Goal: Task Accomplishment & Management: Complete application form

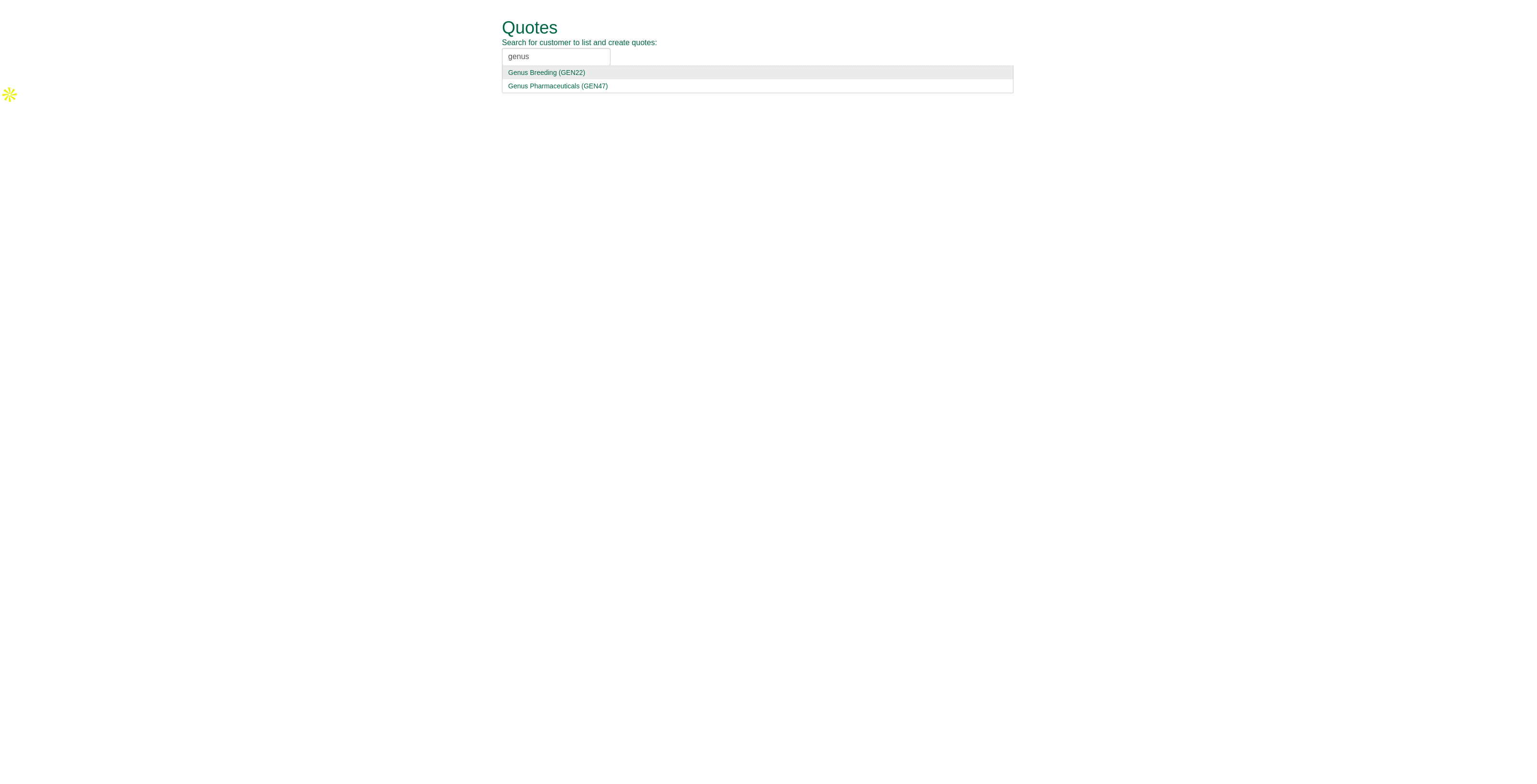
type input "genus"
click at [621, 74] on div "Genus Breeding (GEN22)" at bounding box center [757, 72] width 499 height 9
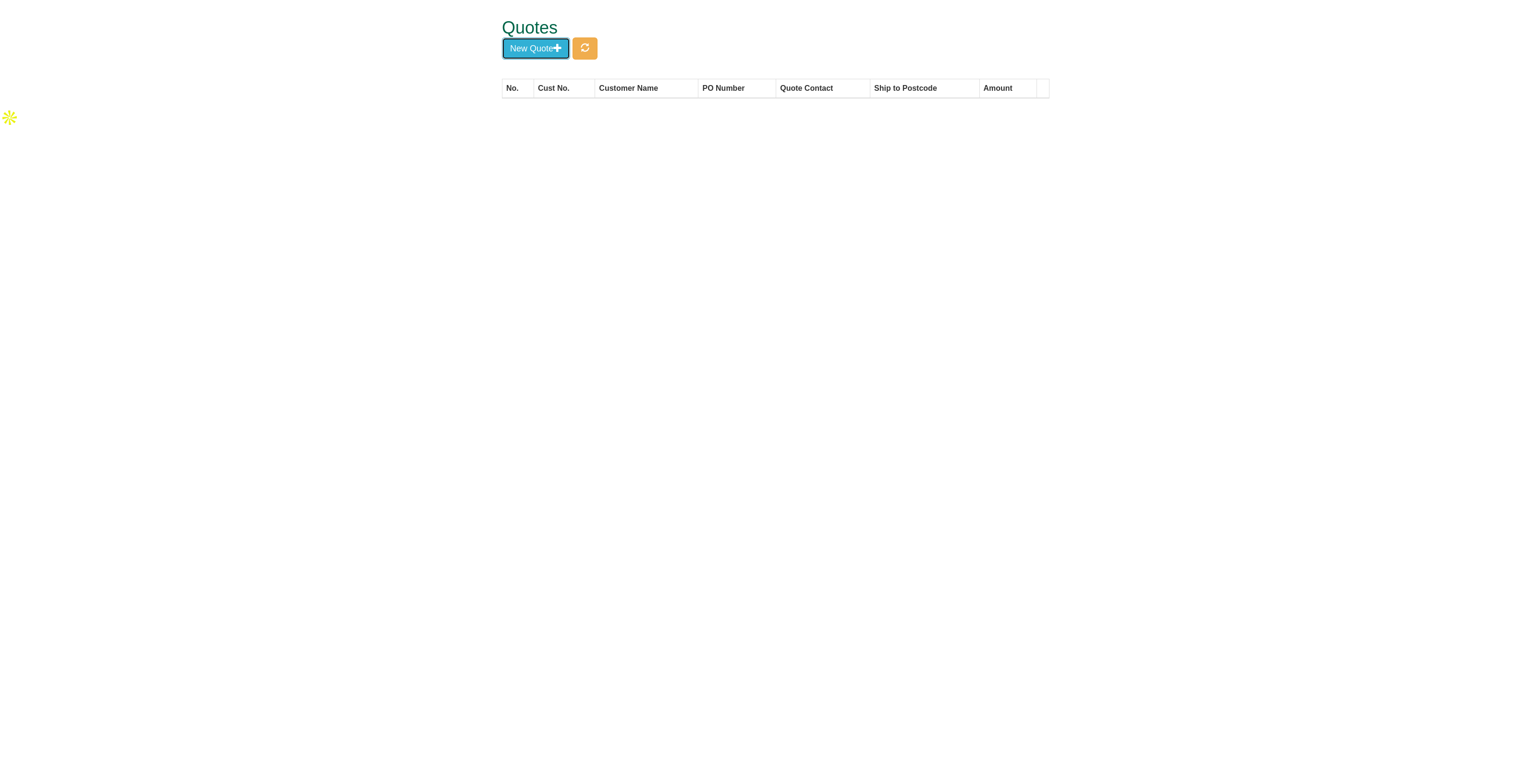
click at [543, 59] on button "New Quote" at bounding box center [535, 49] width 68 height 22
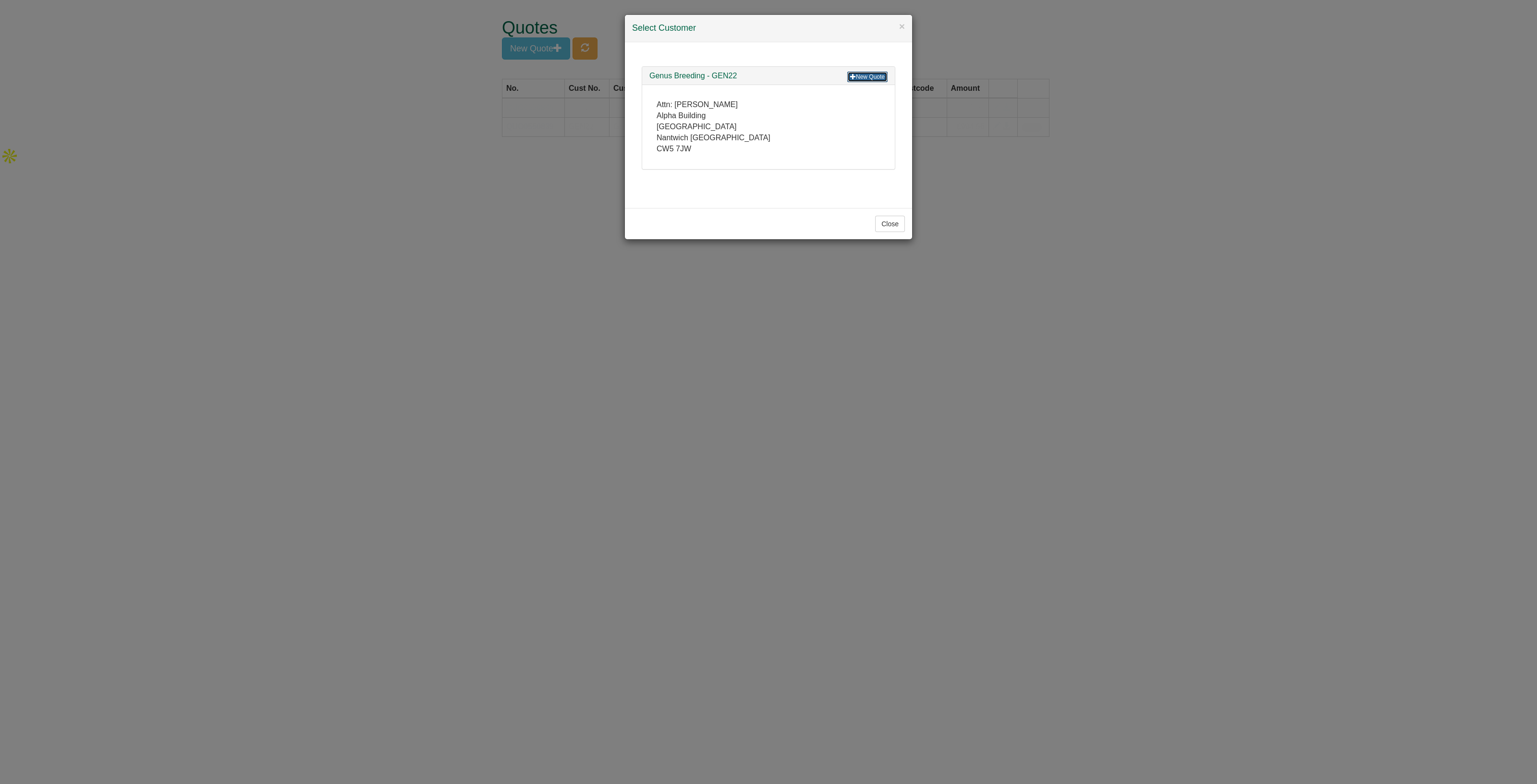
click at [871, 71] on link "New Quote" at bounding box center [867, 77] width 40 height 10
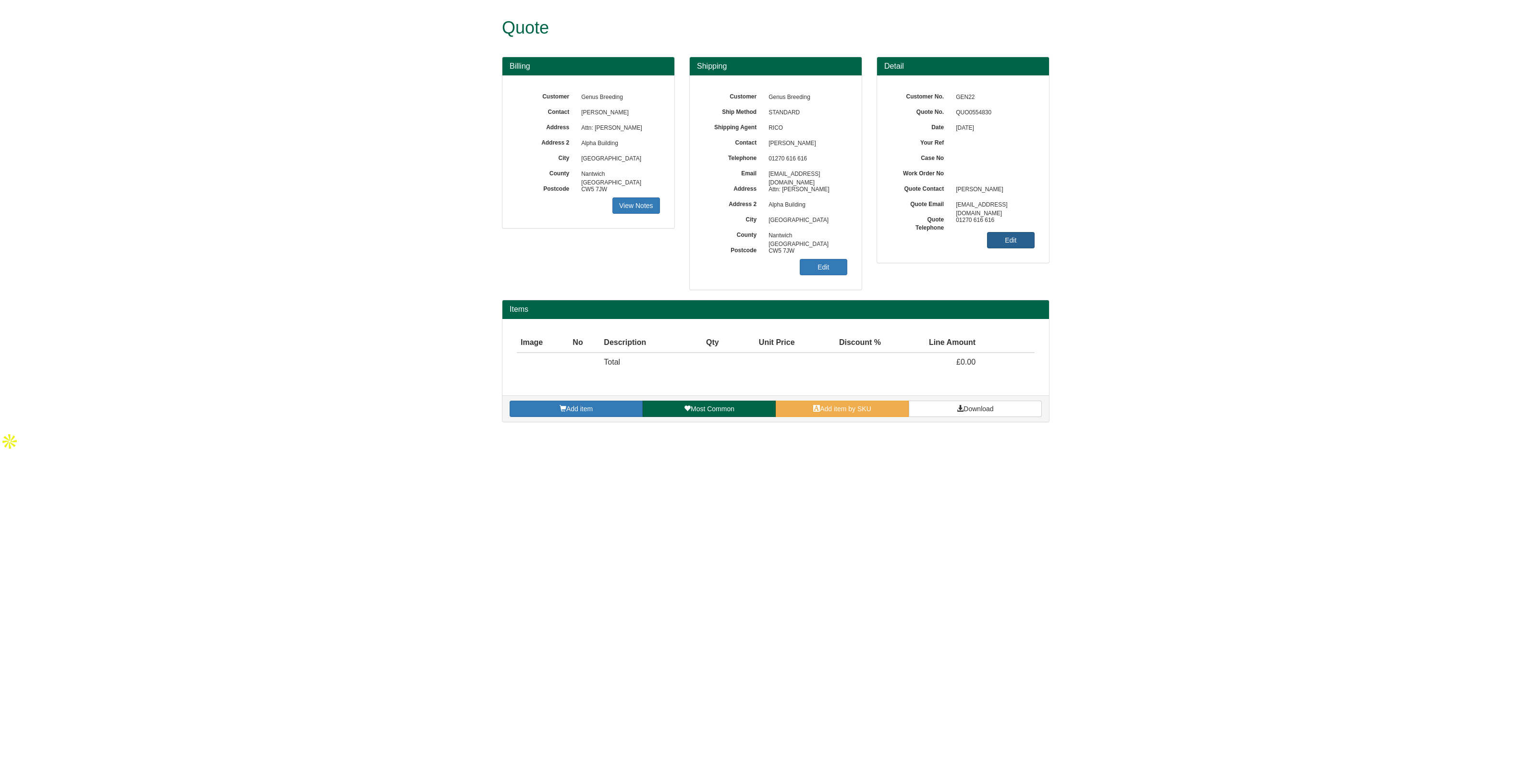
click at [1014, 243] on link "Edit" at bounding box center [1010, 240] width 47 height 16
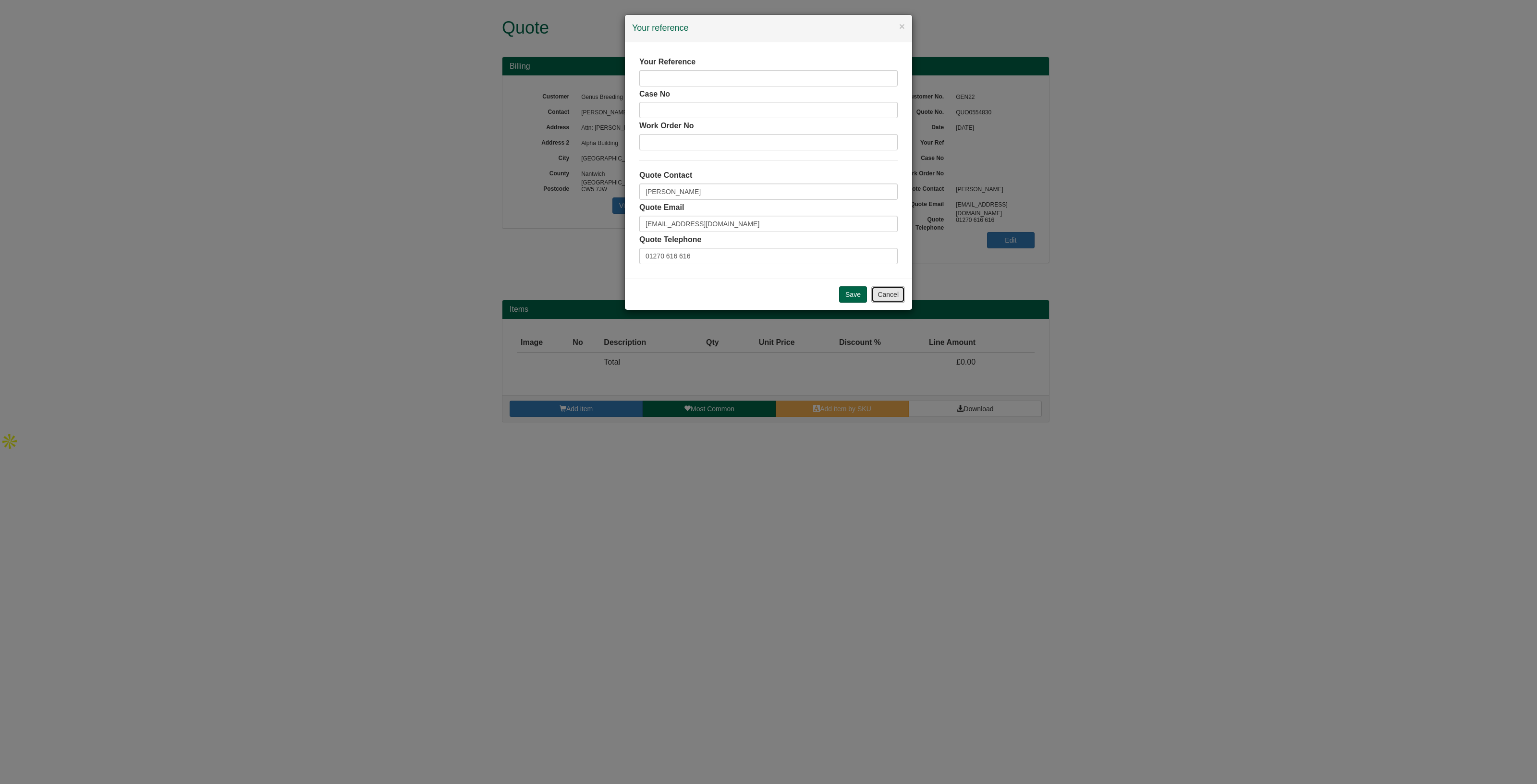
click at [892, 288] on button "Cancel" at bounding box center [887, 294] width 34 height 16
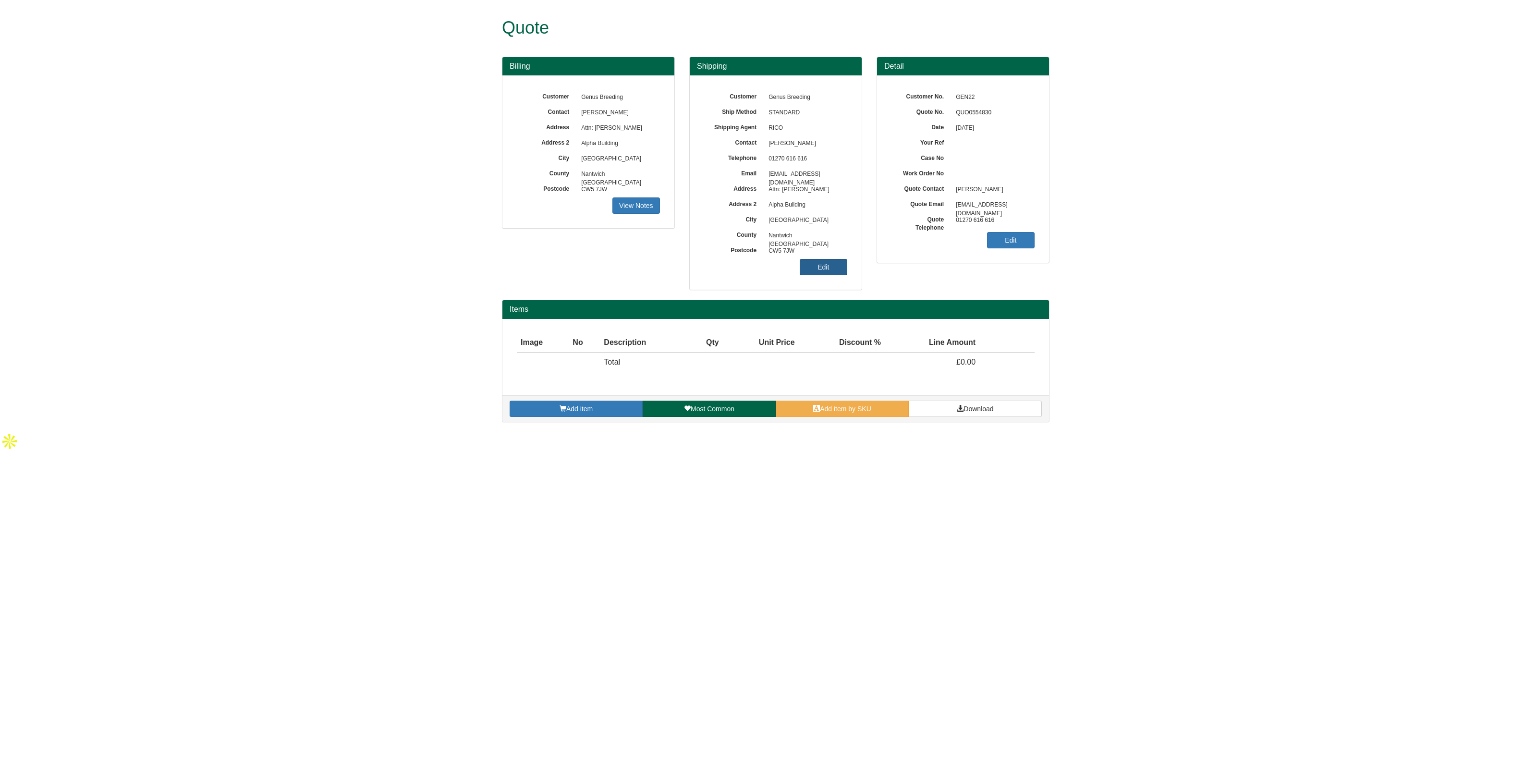
click at [828, 267] on link "Edit" at bounding box center [823, 267] width 47 height 16
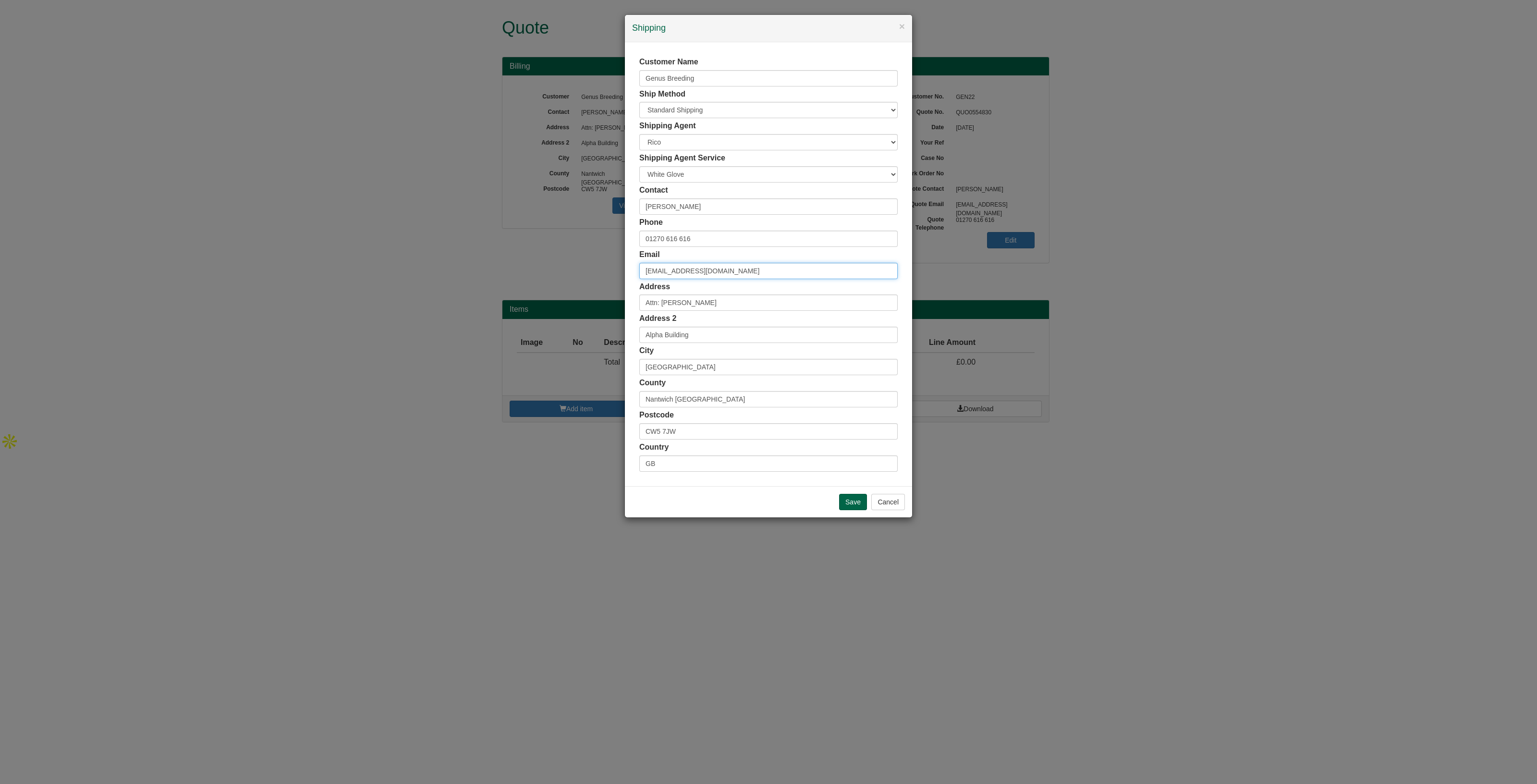
drag, startPoint x: 761, startPoint y: 273, endPoint x: 534, endPoint y: 262, distance: 227.3
click at [534, 262] on div "× Shipping Customer Name Genus Breeding Ship Method Free of Charge £5 Flat Rate…" at bounding box center [768, 392] width 1537 height 784
paste input "Lisa.Grudging"
type input "[PERSON_NAME][EMAIL_ADDRESS][DOMAIN_NAME]"
drag, startPoint x: 714, startPoint y: 205, endPoint x: 564, endPoint y: 207, distance: 150.0
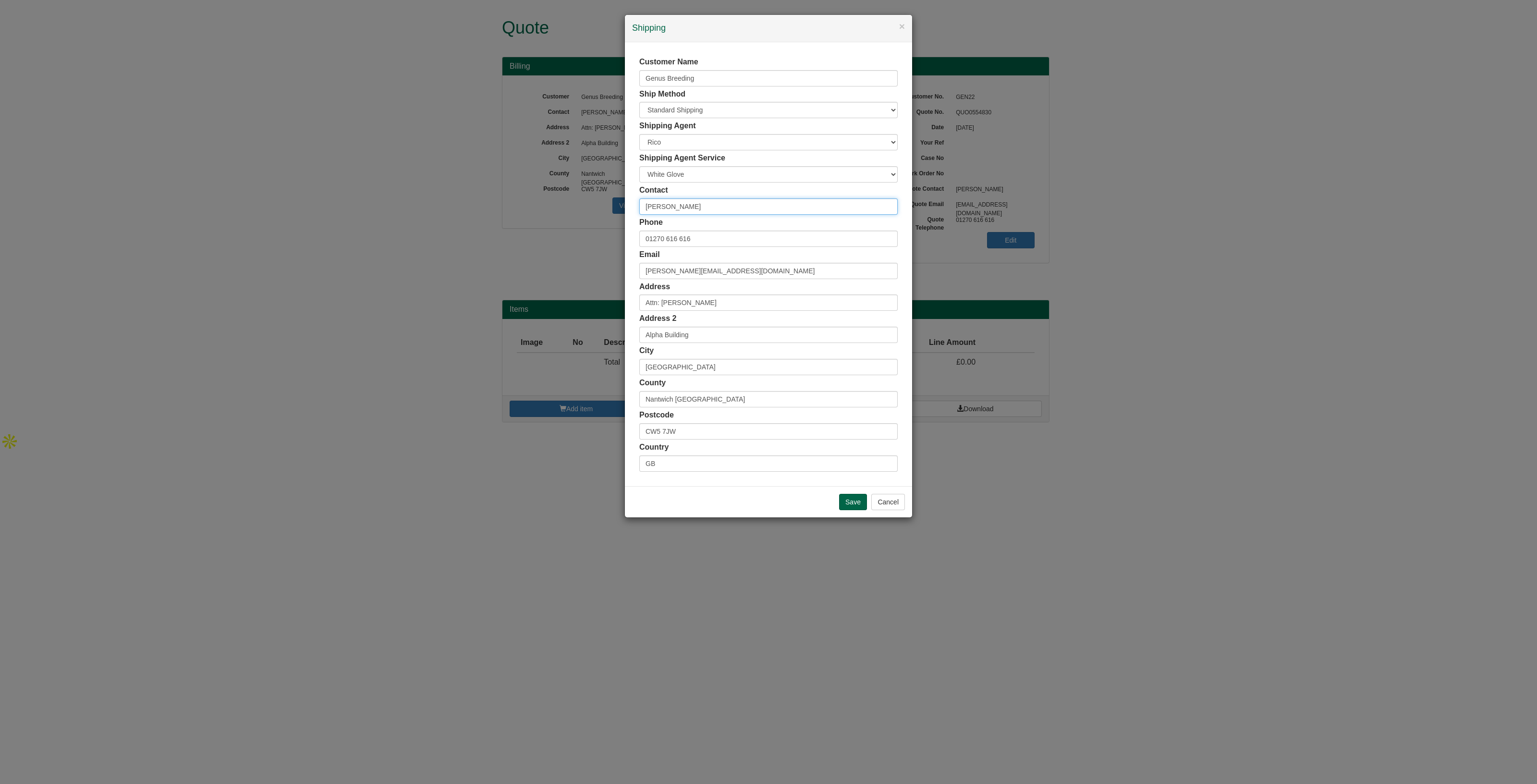
click at [564, 207] on div "× Shipping Customer Name Genus Breeding Ship Method Free of Charge £5 Flat Rate…" at bounding box center [768, 392] width 1537 height 784
paste input "[PERSON_NAME]"
type input "[PERSON_NAME]"
drag, startPoint x: 722, startPoint y: 299, endPoint x: 600, endPoint y: 292, distance: 122.2
click at [600, 292] on div "× Shipping Customer Name Genus Breeding Ship Method Free of Charge £5 Flat Rate…" at bounding box center [768, 392] width 1537 height 784
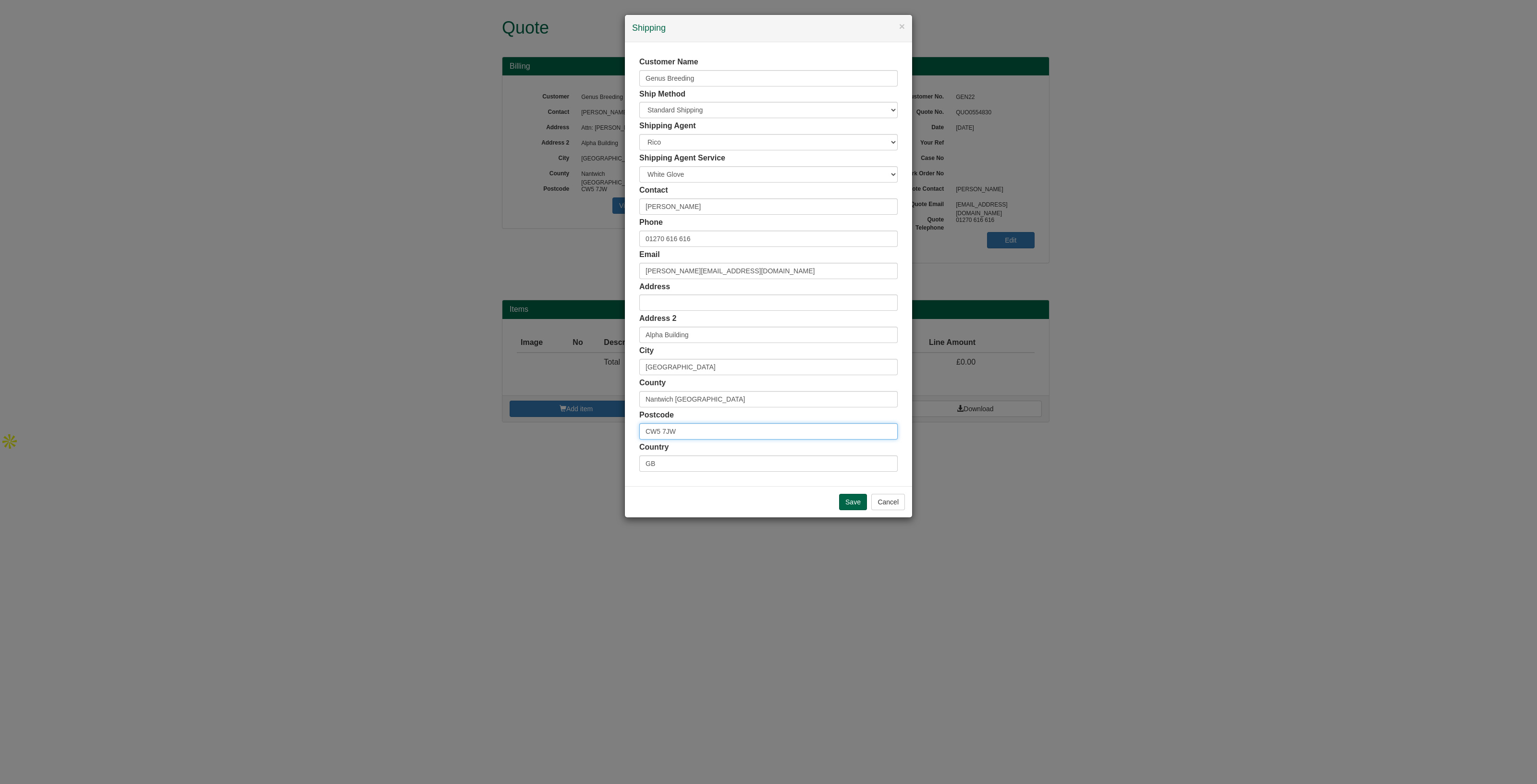
drag, startPoint x: 700, startPoint y: 425, endPoint x: 604, endPoint y: 420, distance: 96.1
click at [604, 420] on div "× Shipping Customer Name Genus Breeding Ship Method Free of Charge £5 Flat Rate…" at bounding box center [768, 392] width 1537 height 784
paste input "RG21 4FF"
type input "RG21 4FF"
click at [688, 445] on span "Basing View, Basingstoke - 8 Addresses" at bounding box center [756, 448] width 160 height 7
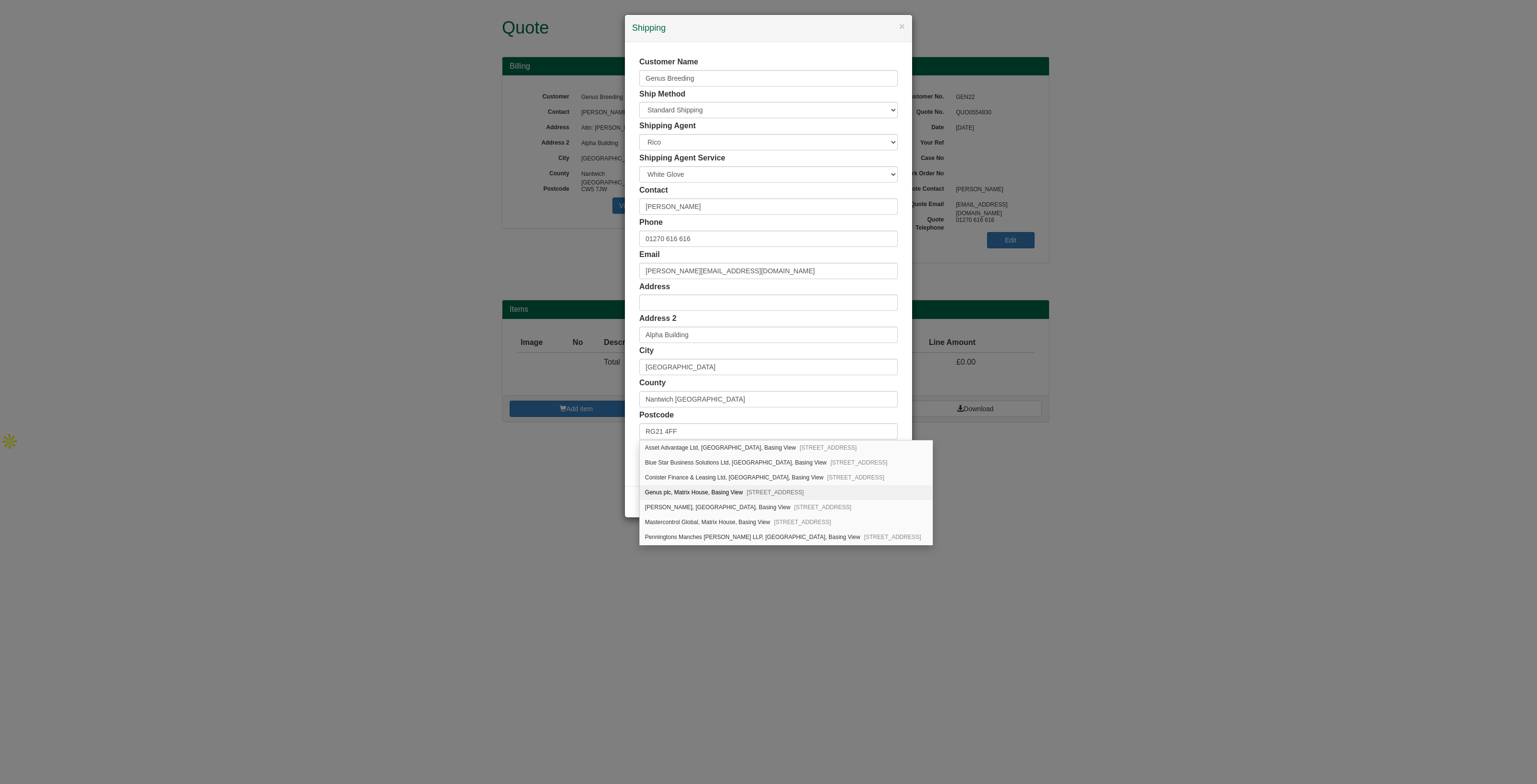
click at [720, 497] on div "Genus plc, Matrix House, Basing View Basingstoke, RG21 4FF" at bounding box center [786, 492] width 293 height 15
type input "Genus plc"
type input "[GEOGRAPHIC_DATA], Basing View"
type input "[GEOGRAPHIC_DATA]"
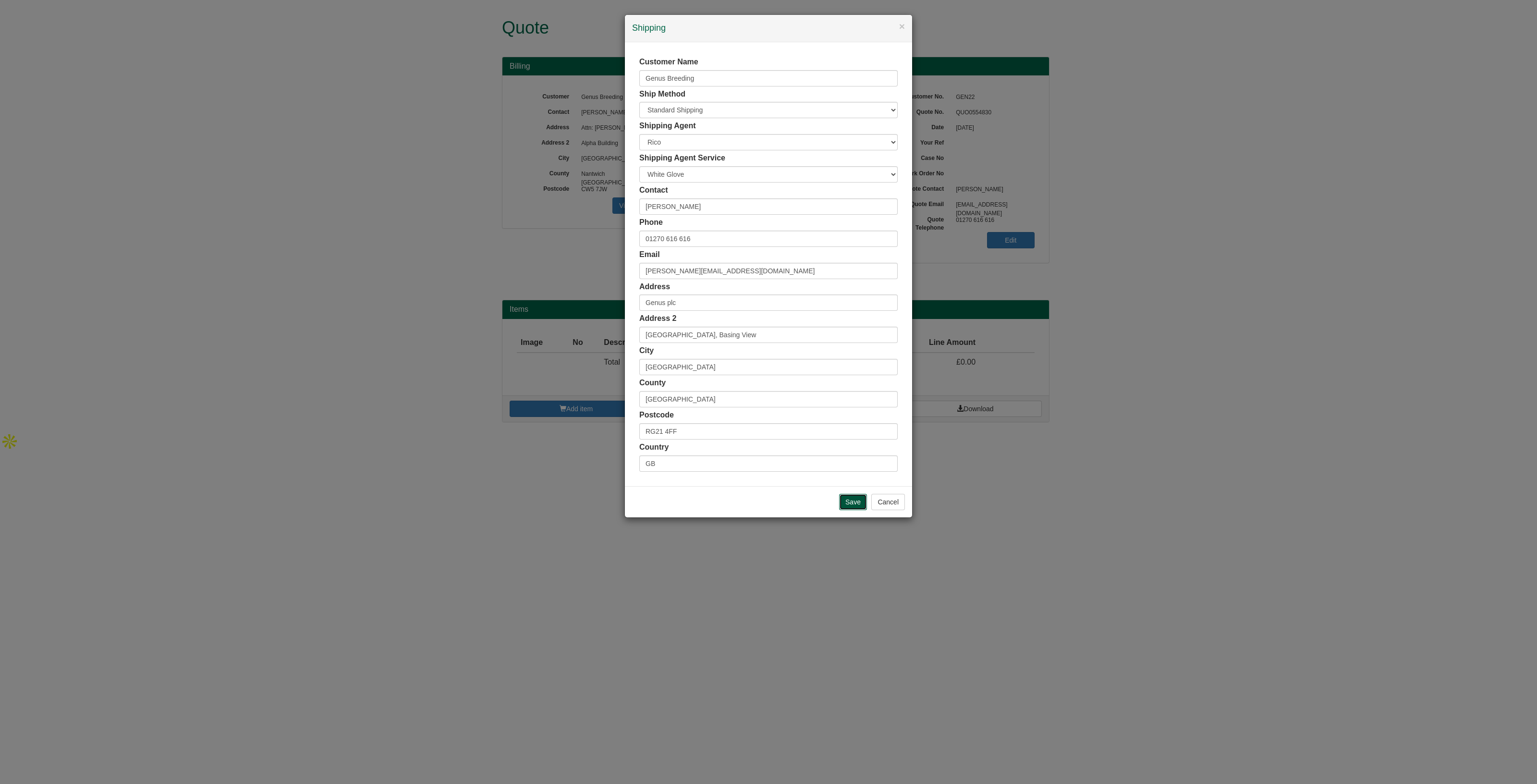
click at [854, 498] on input "Save" at bounding box center [853, 502] width 28 height 16
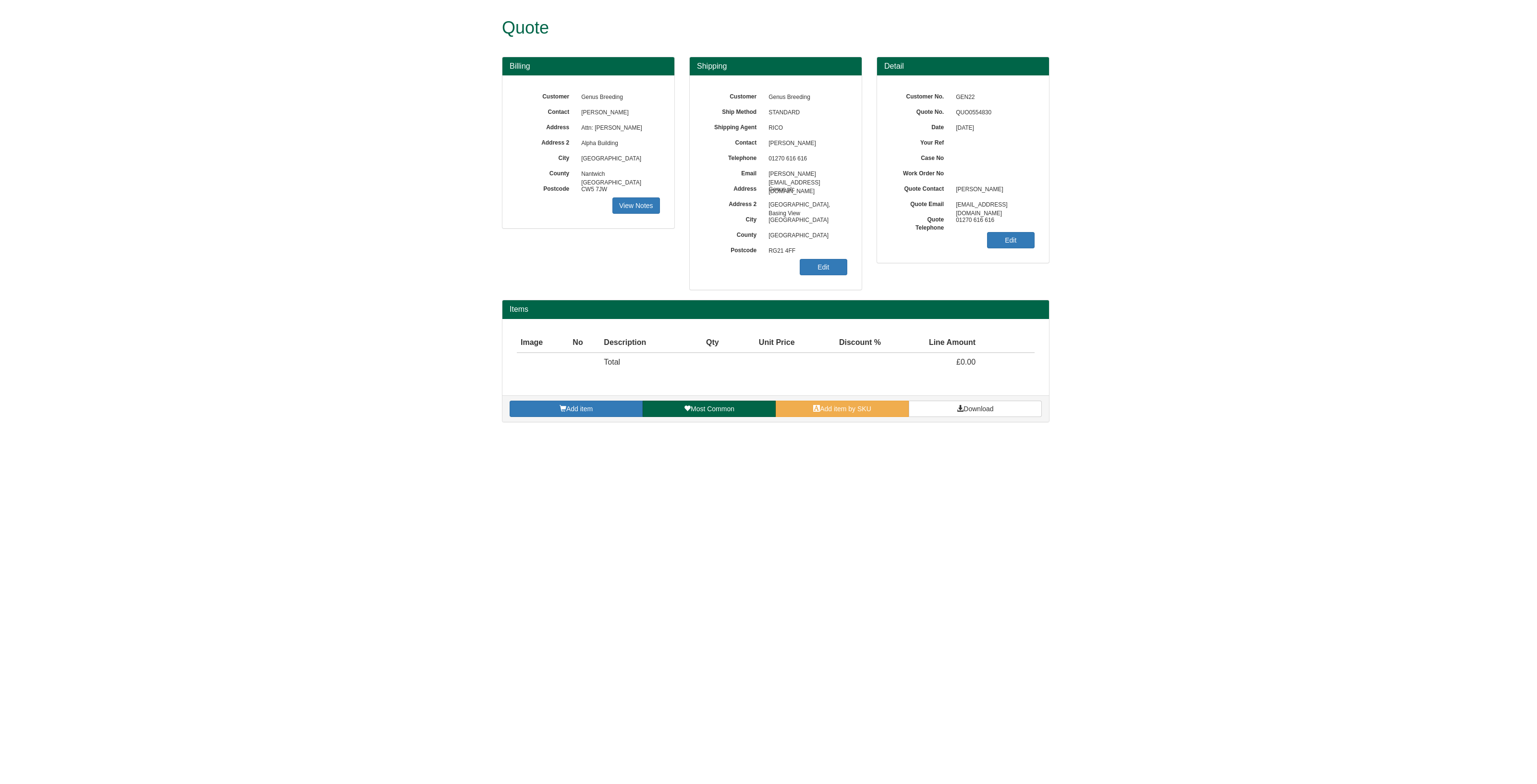
click at [576, 398] on div "Add item Most Common Add item by SKU Download" at bounding box center [775, 408] width 546 height 27
click at [574, 407] on span "Add item" at bounding box center [579, 408] width 27 height 8
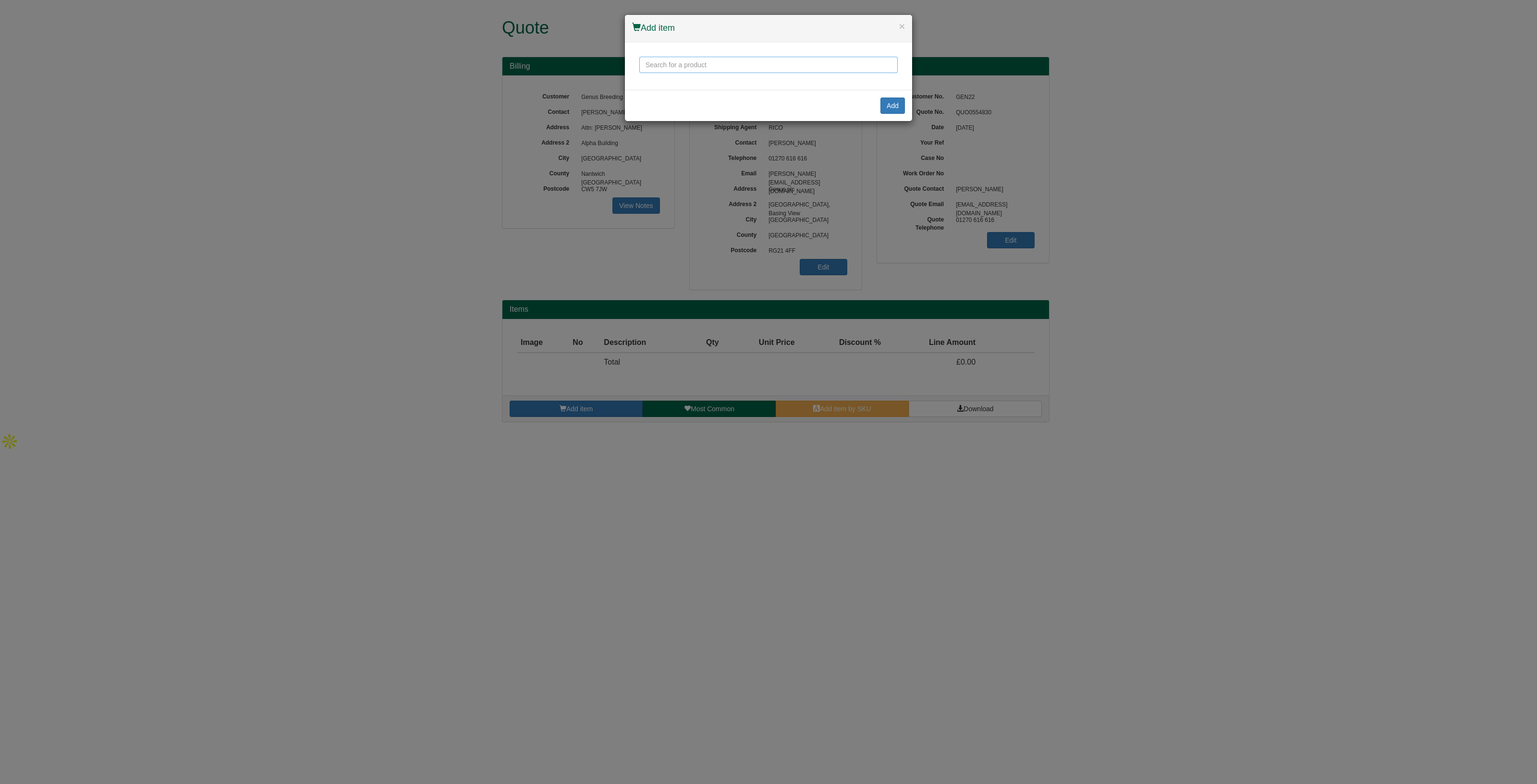
click at [730, 64] on input "text" at bounding box center [768, 65] width 258 height 16
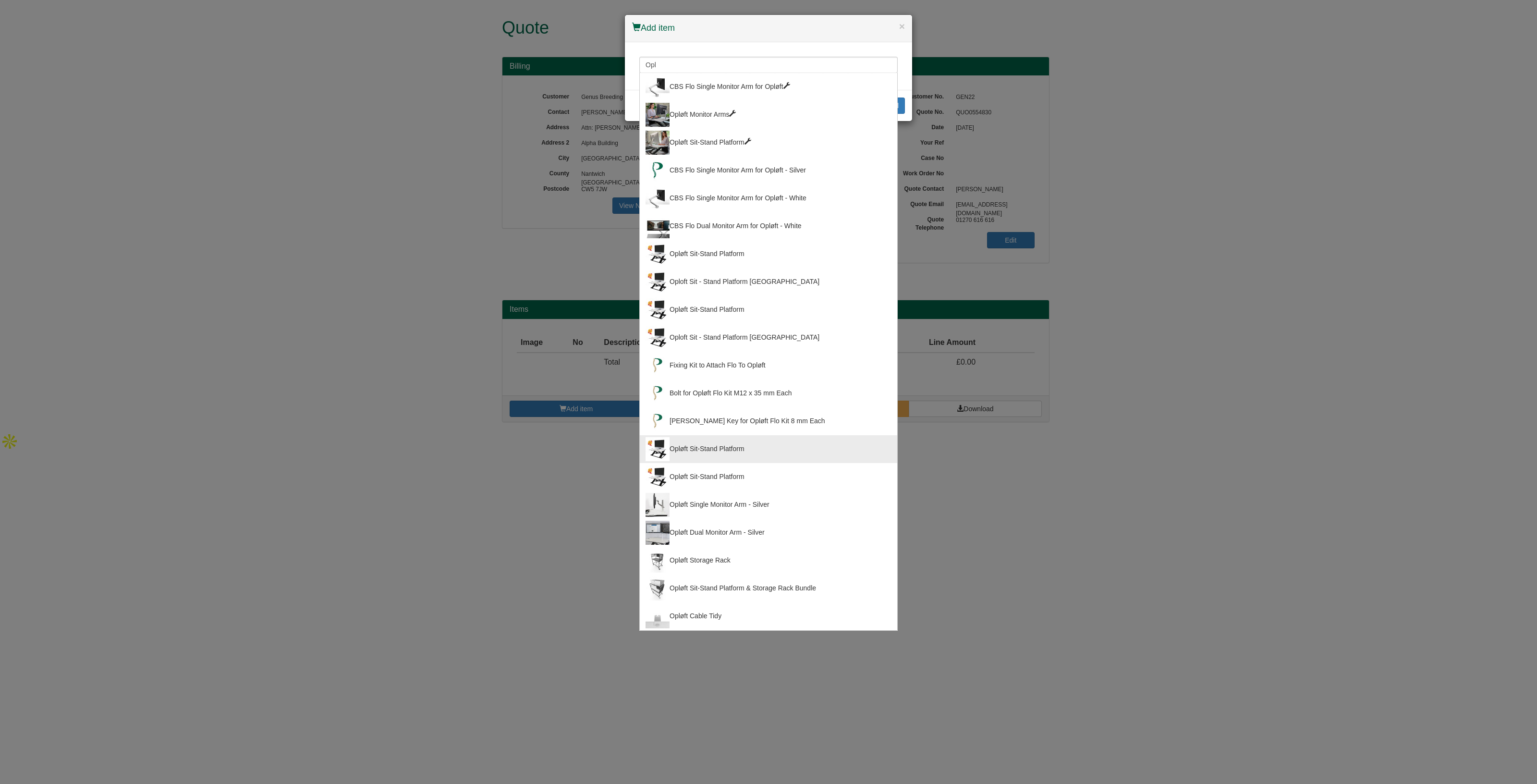
click at [761, 451] on div "Opløft Sit-Stand Platform" at bounding box center [768, 449] width 246 height 24
type input "Opløft Sit-Stand Platform"
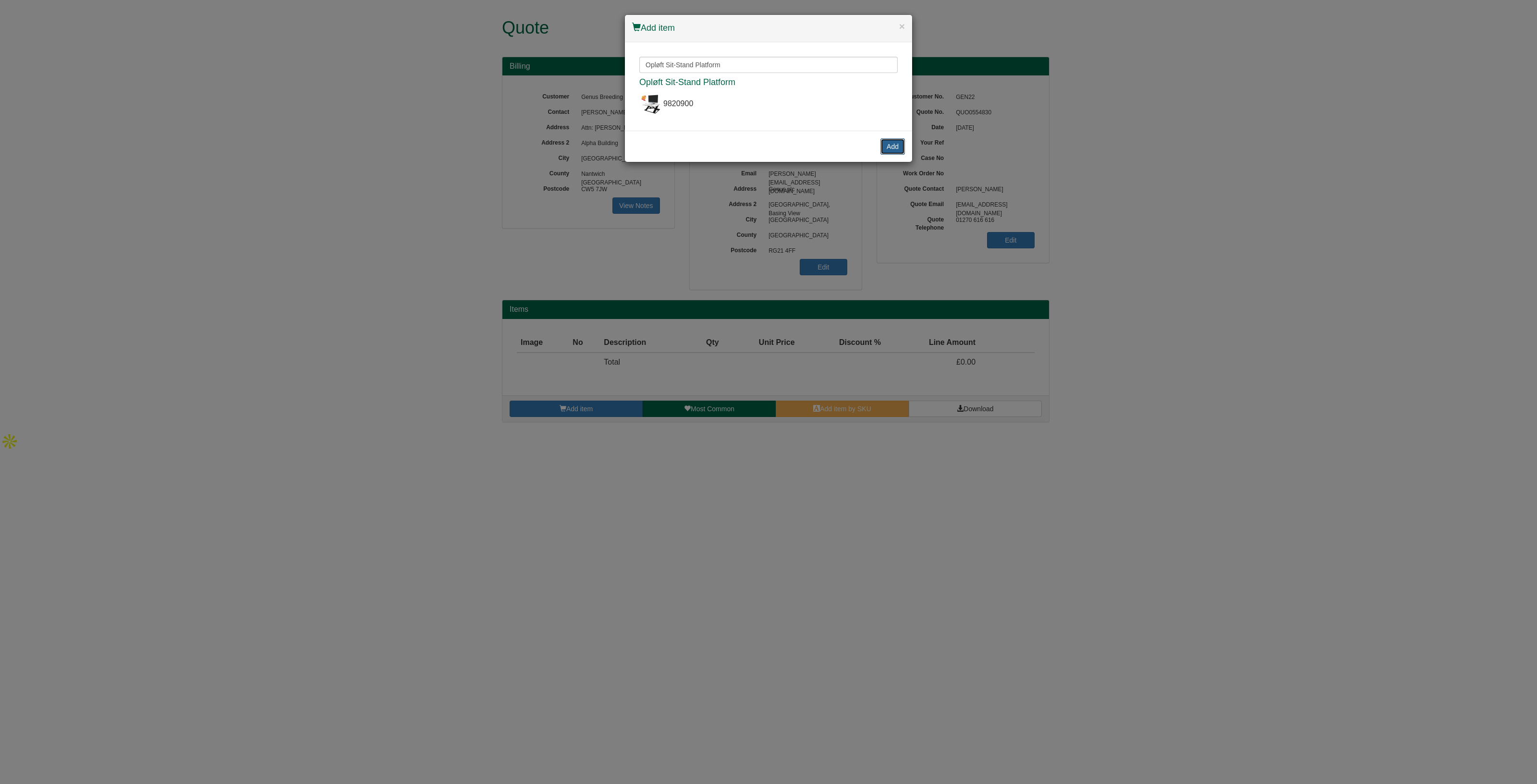
click at [890, 147] on button "Add" at bounding box center [892, 146] width 24 height 16
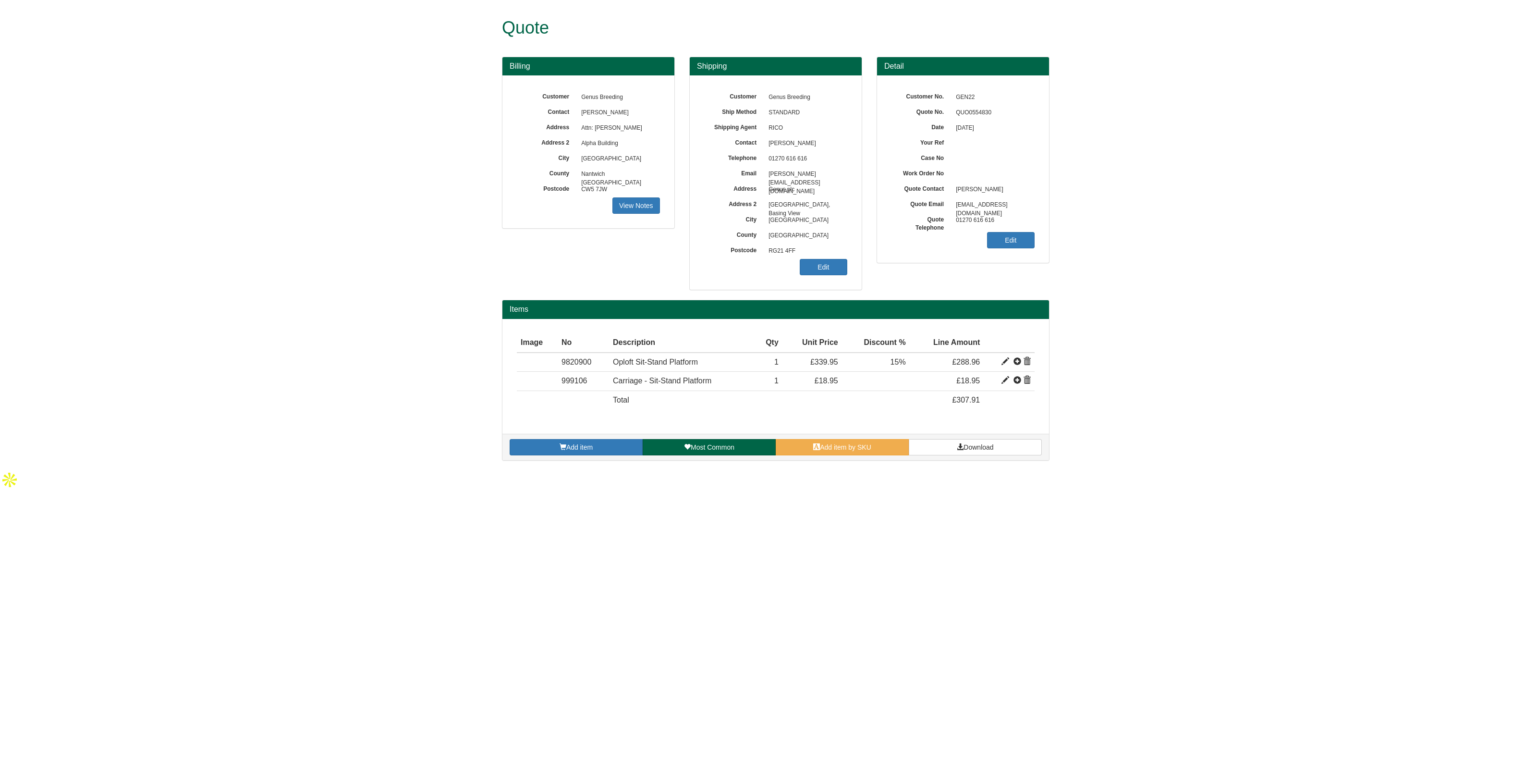
drag, startPoint x: 812, startPoint y: 147, endPoint x: 764, endPoint y: 146, distance: 48.0
copy span "[PERSON_NAME]"
drag, startPoint x: 764, startPoint y: 146, endPoint x: 956, endPoint y: 229, distance: 209.2
drag, startPoint x: 977, startPoint y: 233, endPoint x: 1009, endPoint y: 238, distance: 32.4
click at [1009, 238] on link "Edit" at bounding box center [1010, 240] width 47 height 16
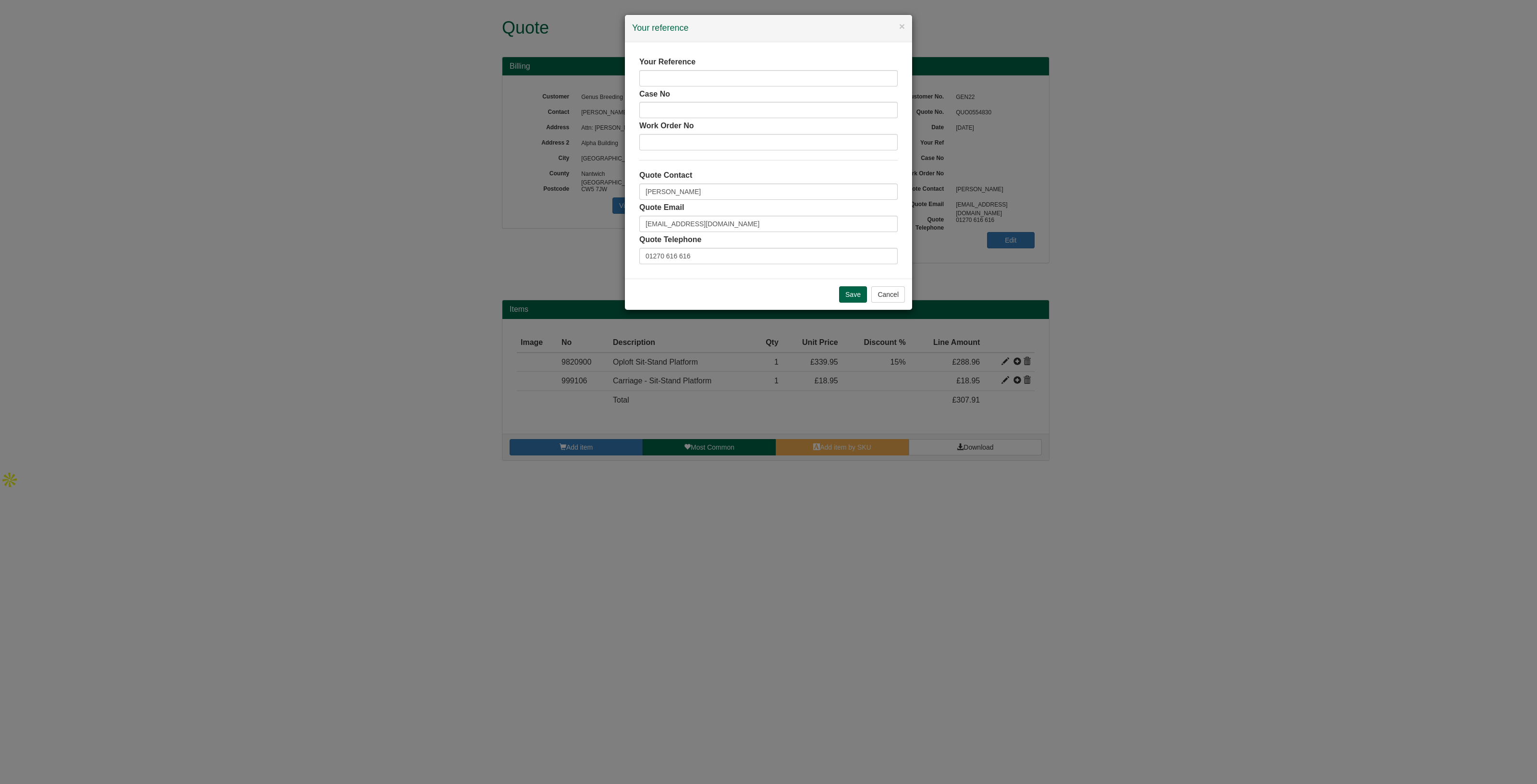
drag, startPoint x: 923, startPoint y: 162, endPoint x: 894, endPoint y: 153, distance: 30.4
click at [692, 77] on input "text" at bounding box center [768, 77] width 258 height 16
paste input "Lisa Grudgings"
type input "Lisa Grudgings"
click at [852, 292] on input "Save" at bounding box center [853, 294] width 28 height 16
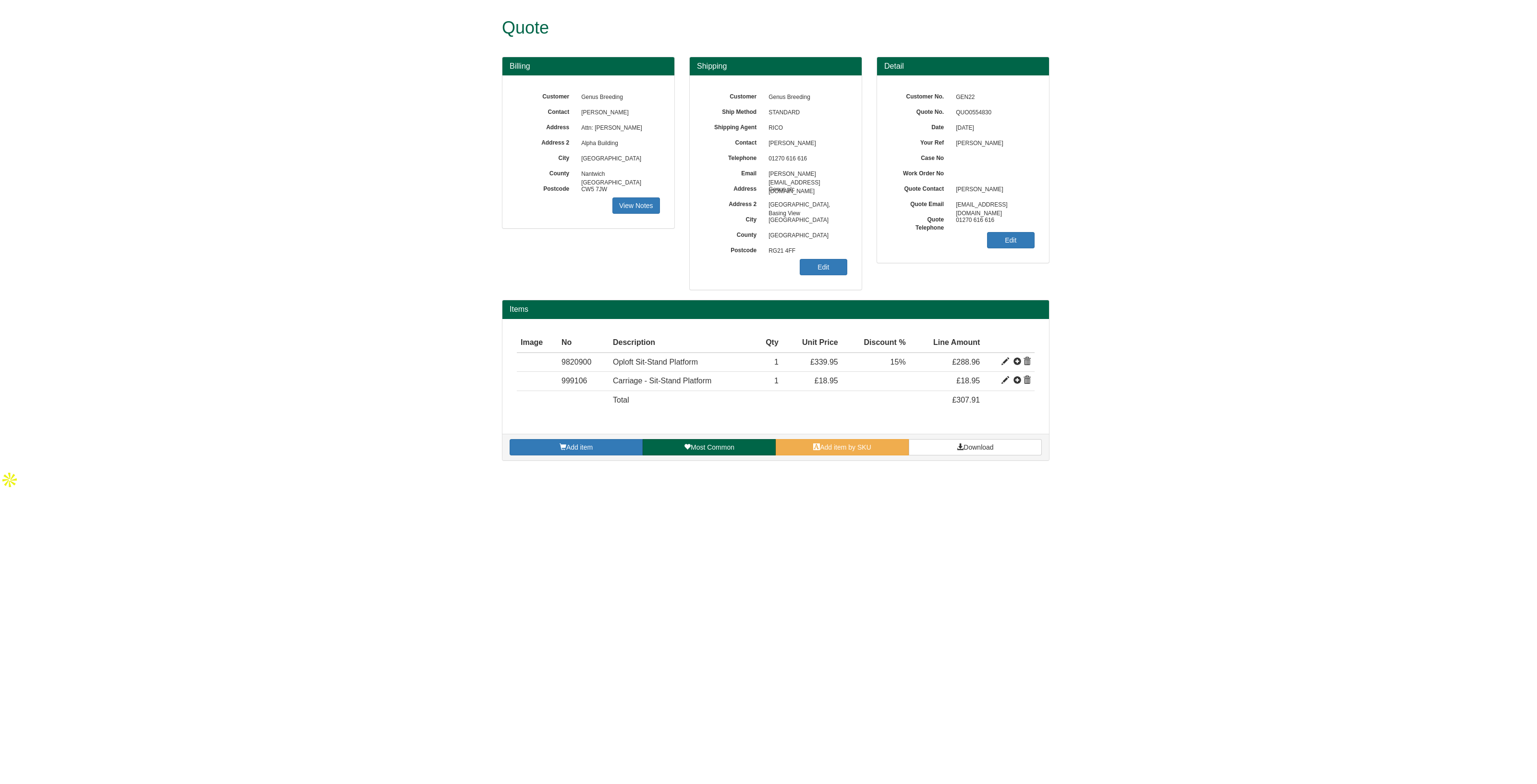
drag, startPoint x: 811, startPoint y: 143, endPoint x: 759, endPoint y: 139, distance: 52.2
click at [759, 90] on div "Contact [PERSON_NAME]" at bounding box center [775, 90] width 143 height 0
copy div "[PERSON_NAME]"
click at [980, 443] on span "Download" at bounding box center [978, 447] width 30 height 8
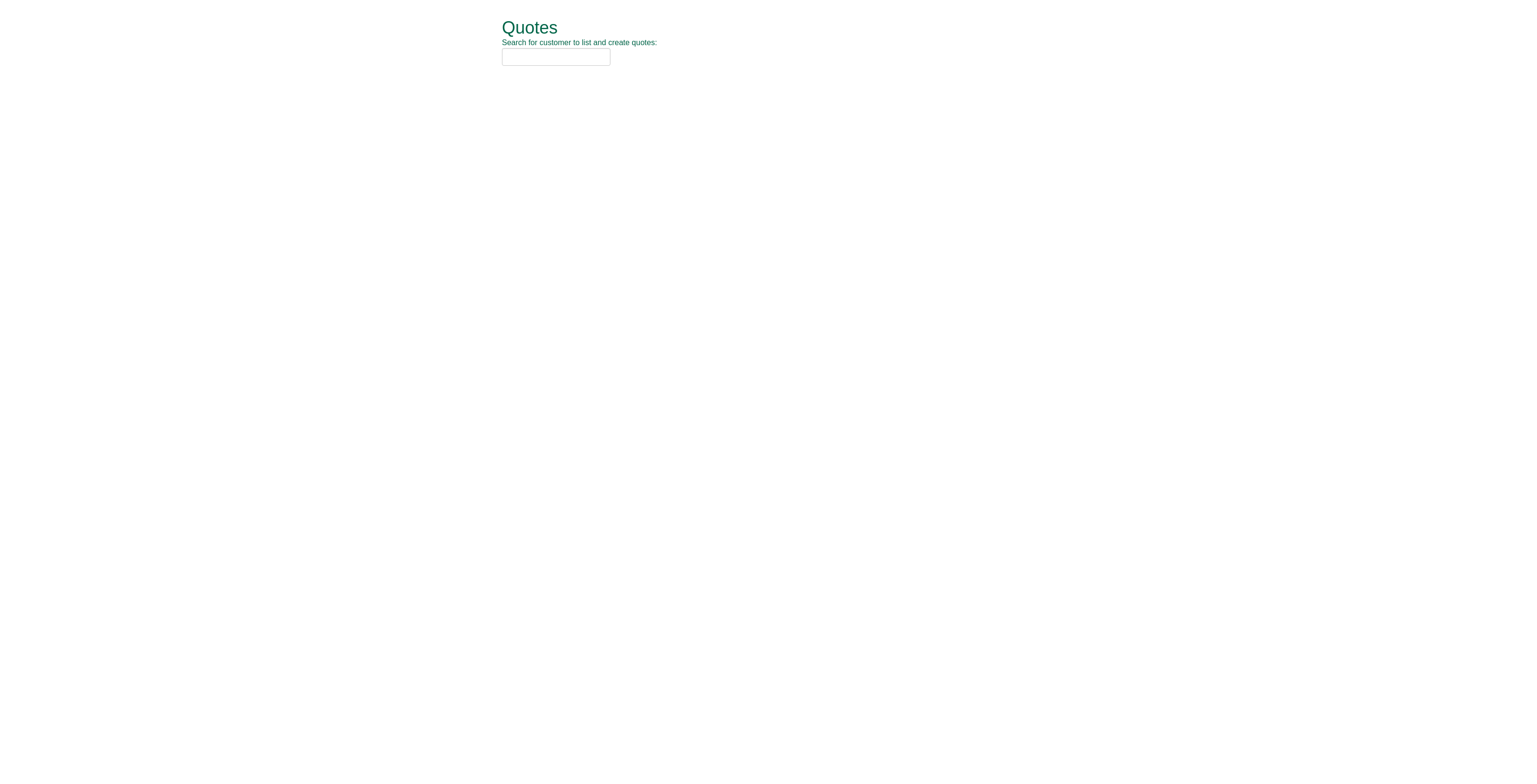
click at [523, 56] on input "text" at bounding box center [556, 57] width 108 height 18
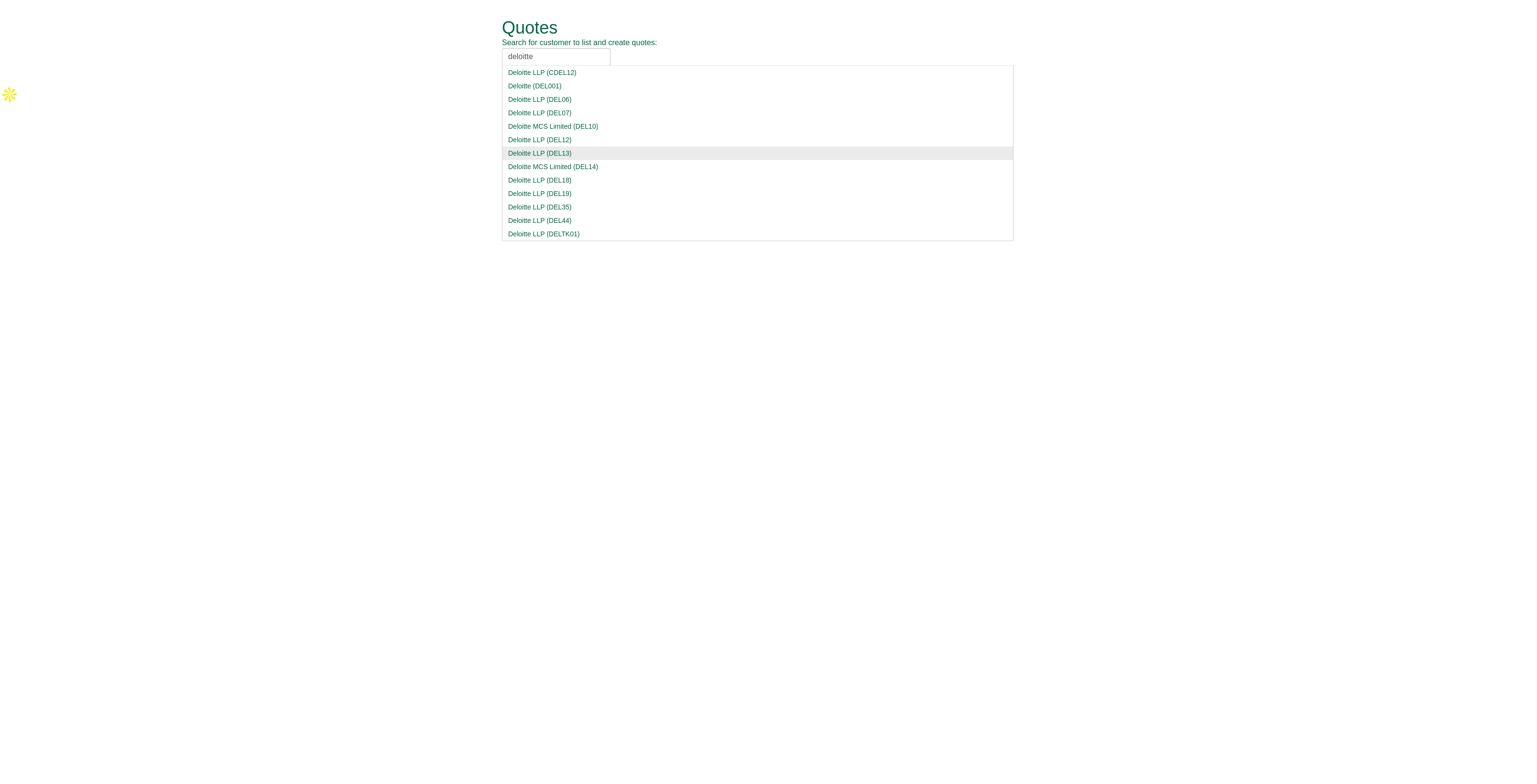
type input "deloitte"
click at [547, 151] on div "Deloitte LLP (DEL13)" at bounding box center [757, 152] width 499 height 9
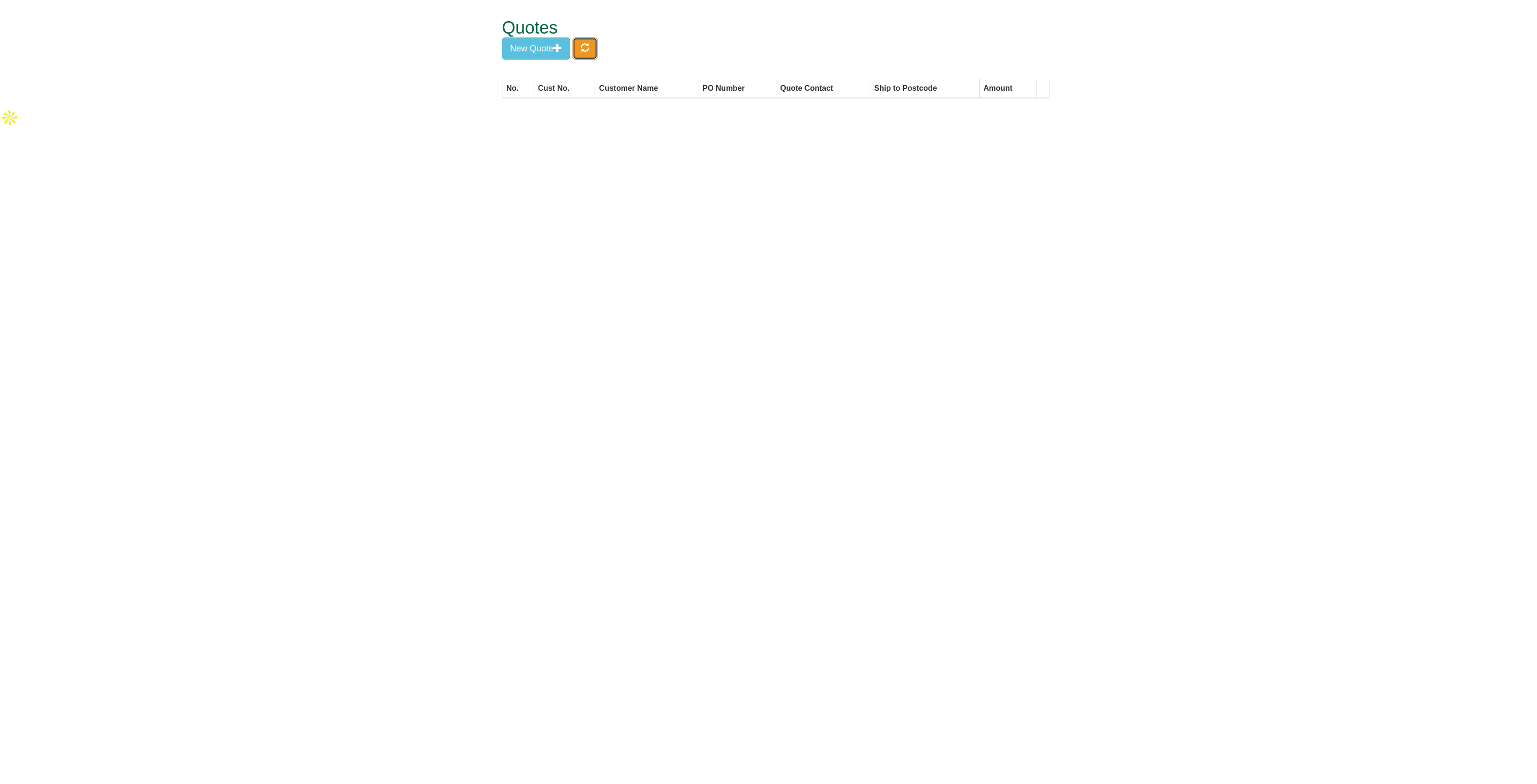
click at [591, 52] on button "button" at bounding box center [584, 49] width 25 height 22
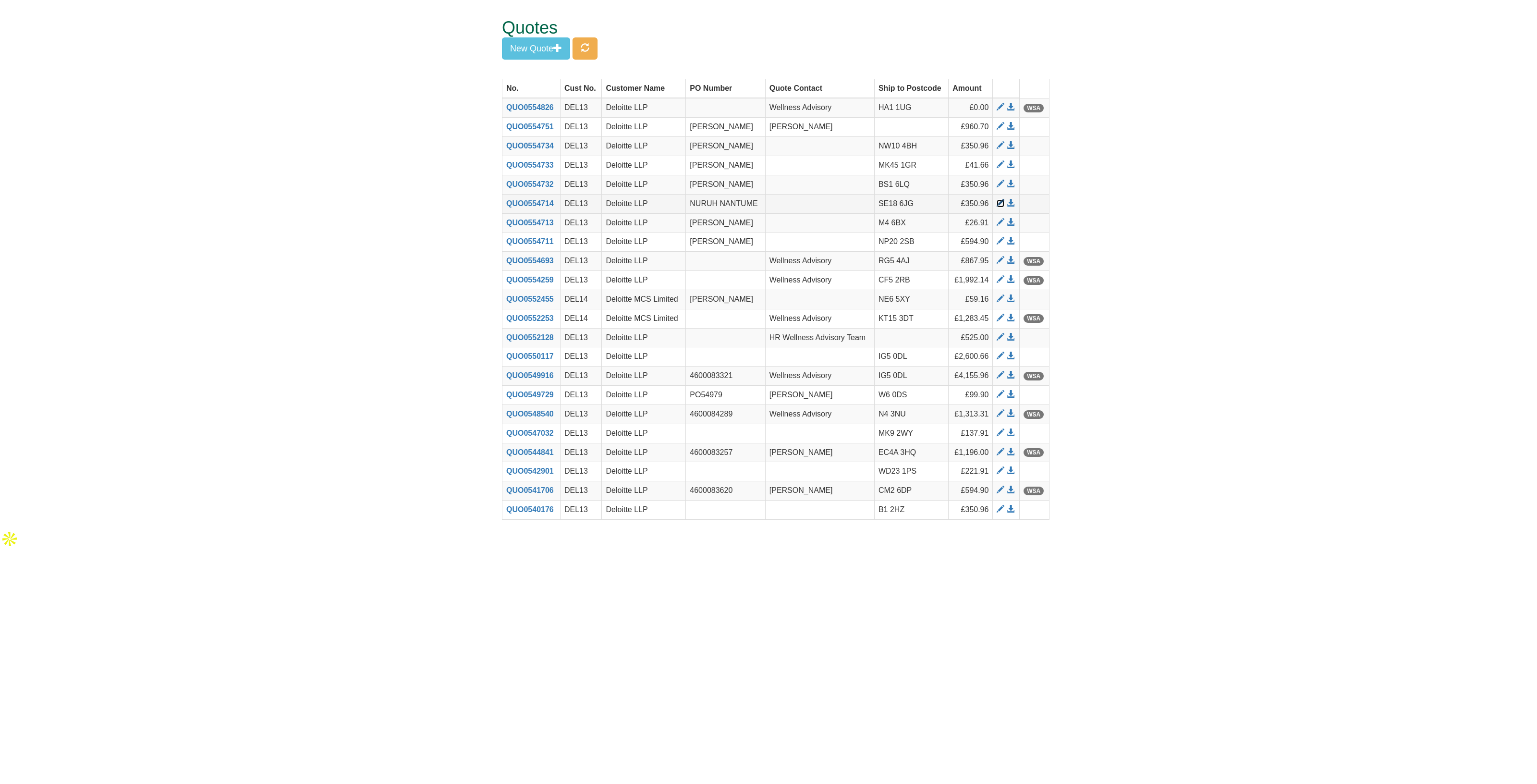
click at [1002, 203] on span at bounding box center [1000, 203] width 8 height 8
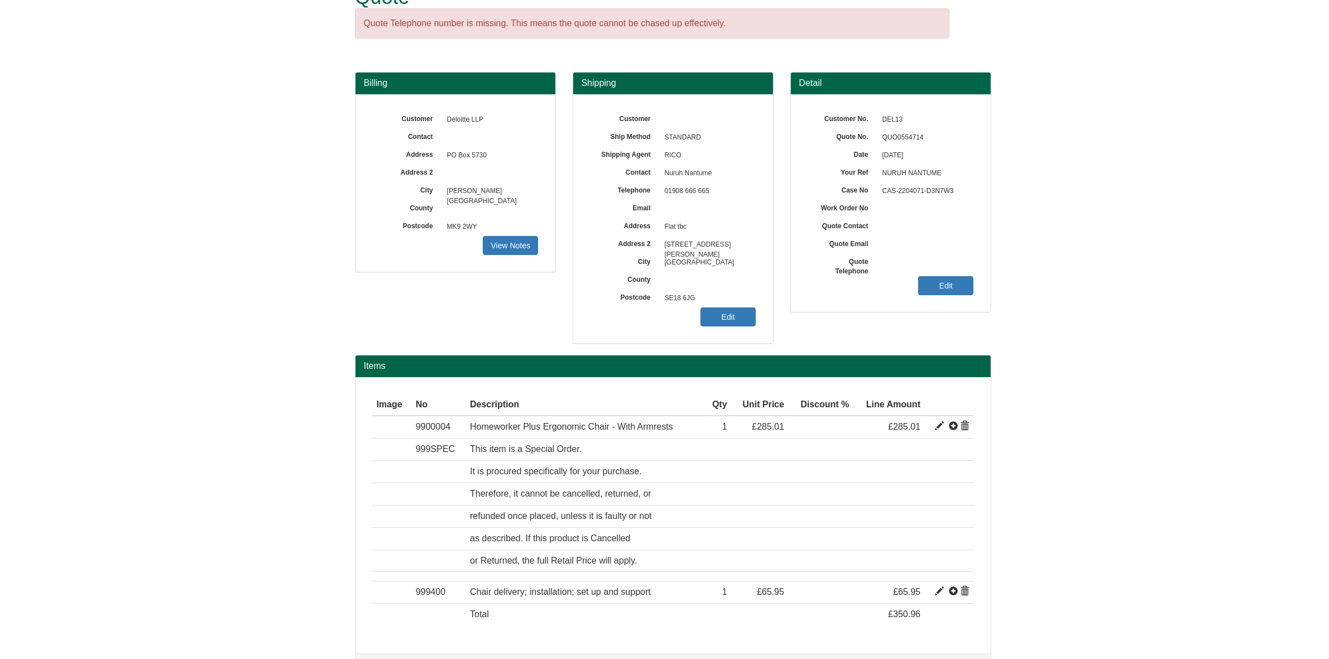
scroll to position [70, 0]
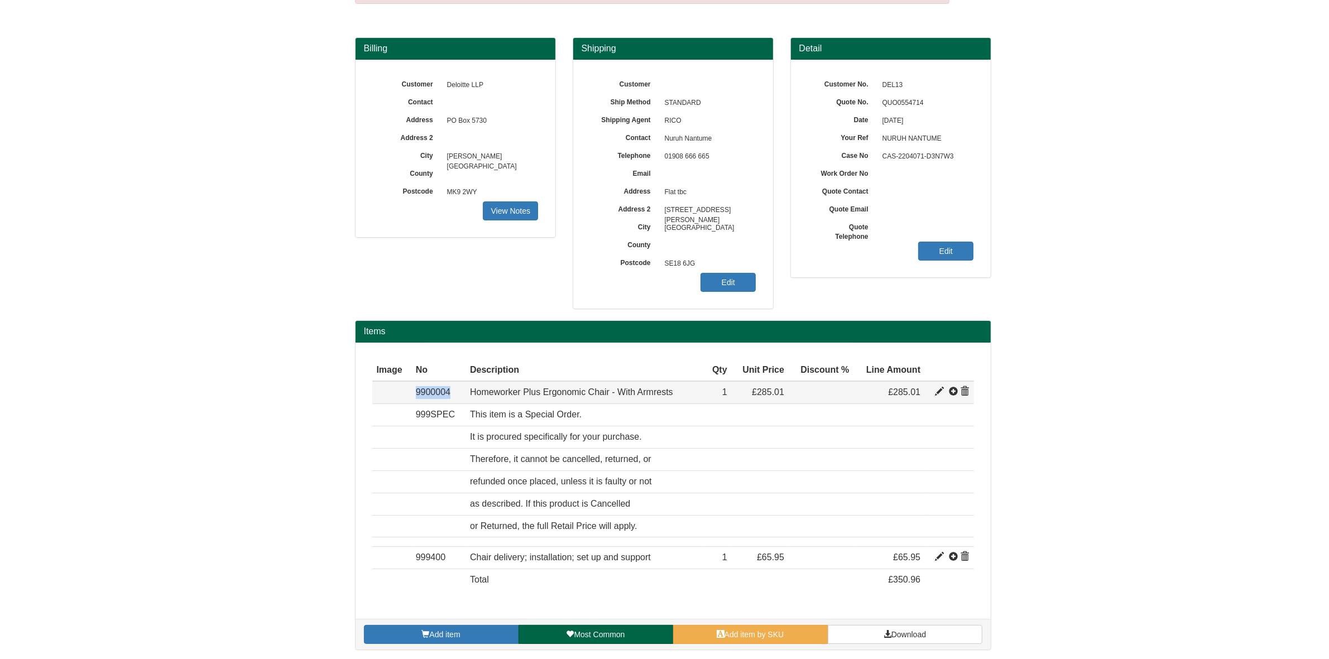
drag, startPoint x: 450, startPoint y: 397, endPoint x: 396, endPoint y: 395, distance: 53.6
click at [396, 395] on tr "Item 9900004 Homeworker Plus Ergonomic Chair - With Armrests Bondai FR Black 80…" at bounding box center [673, 392] width 602 height 22
copy tr "Item 9900004"
drag, startPoint x: 716, startPoint y: 142, endPoint x: 653, endPoint y: 141, distance: 63.1
click at [653, 76] on div "Contact Nuruh Nantume" at bounding box center [673, 76] width 166 height 0
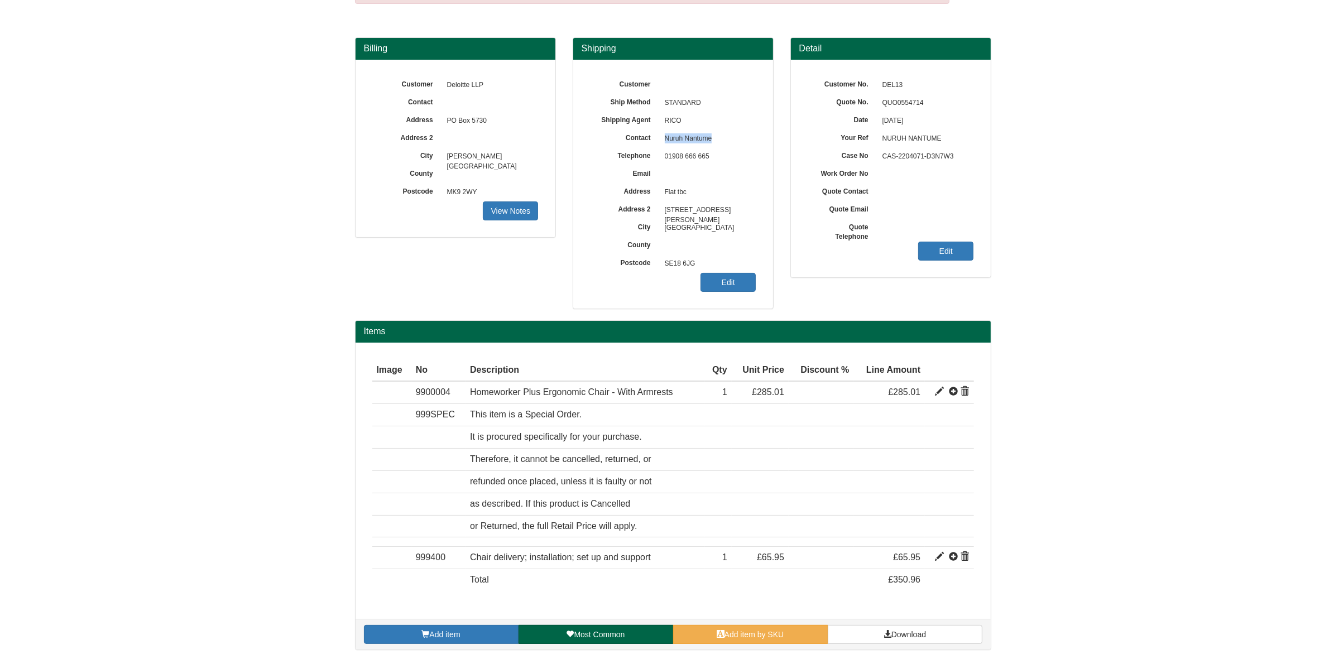
copy div "Nuruh Nantume"
drag, startPoint x: 1011, startPoint y: 211, endPoint x: 1013, endPoint y: 224, distance: 13.5
click at [1011, 211] on form "Quote Quote Telephone number is missing. This means the quote cannot be chased …" at bounding box center [664, 295] width 1329 height 731
click at [913, 632] on span "Download" at bounding box center [908, 634] width 35 height 9
